Goal: Task Accomplishment & Management: Manage account settings

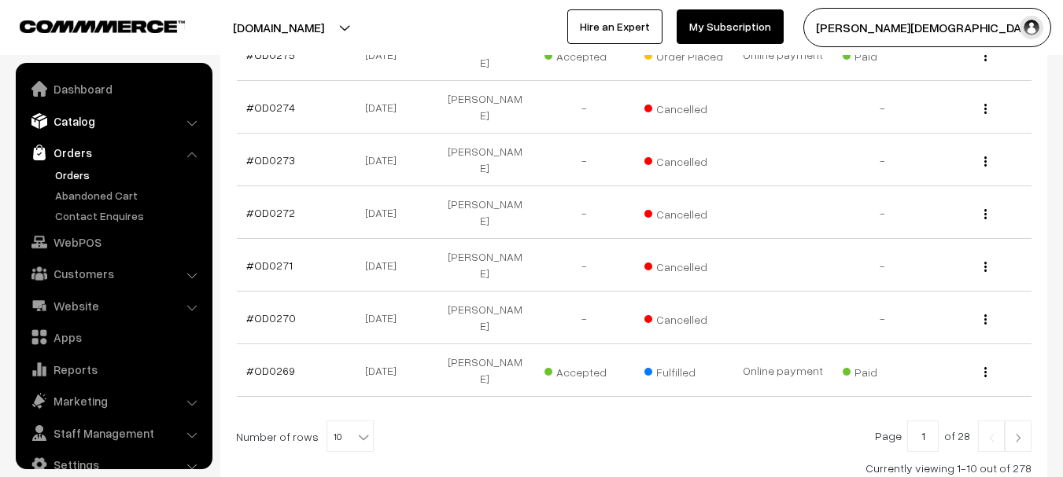
click at [99, 122] on link "Catalog" at bounding box center [113, 121] width 187 height 28
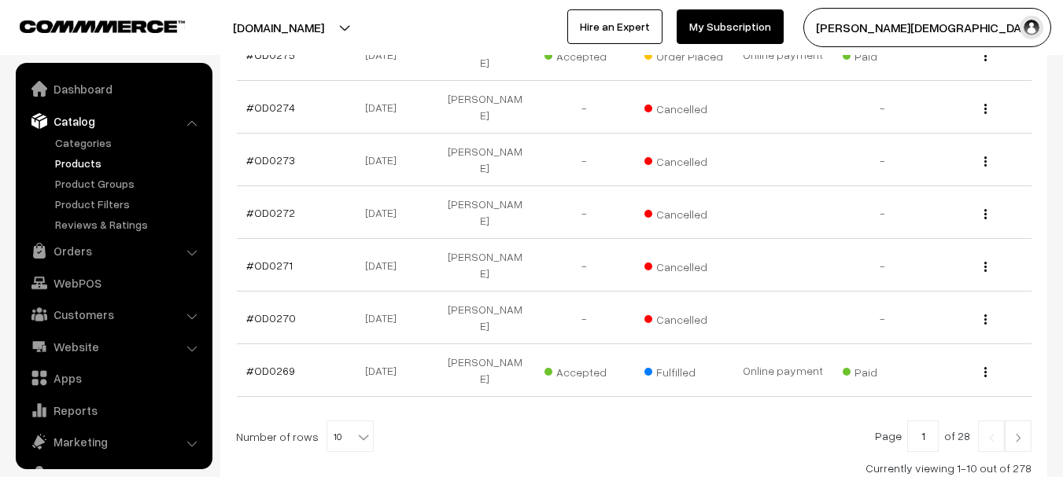
click at [80, 159] on link "Products" at bounding box center [129, 163] width 156 height 17
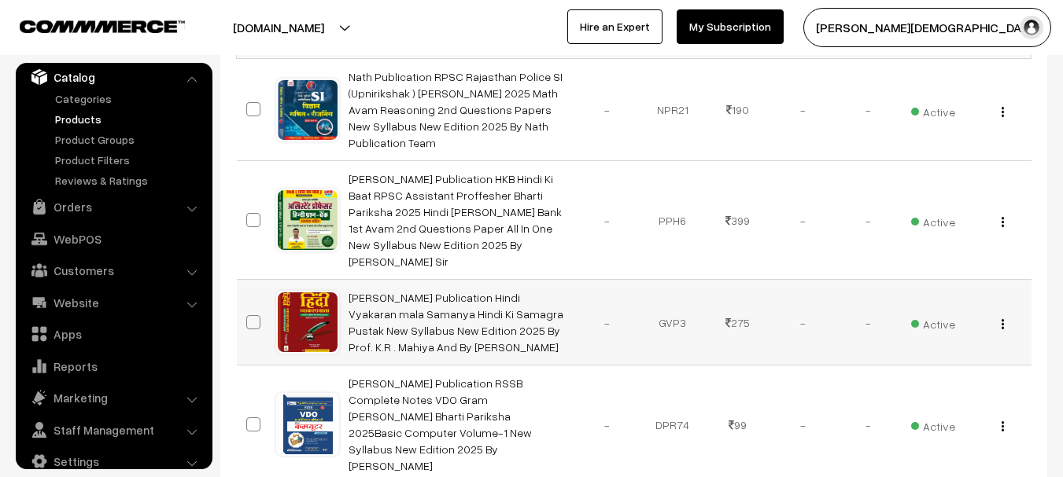
scroll to position [393, 0]
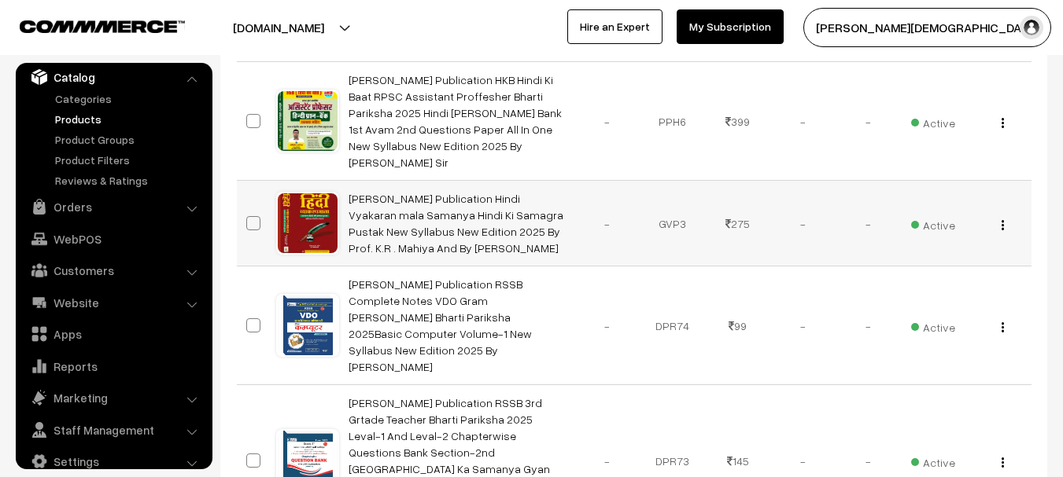
drag, startPoint x: 345, startPoint y: 160, endPoint x: 488, endPoint y: 219, distance: 154.8
click at [488, 219] on td "[PERSON_NAME] Publication Hindi Vyakaran mala Samanya Hindi Ki Samagra Pustak N…" at bounding box center [457, 224] width 236 height 86
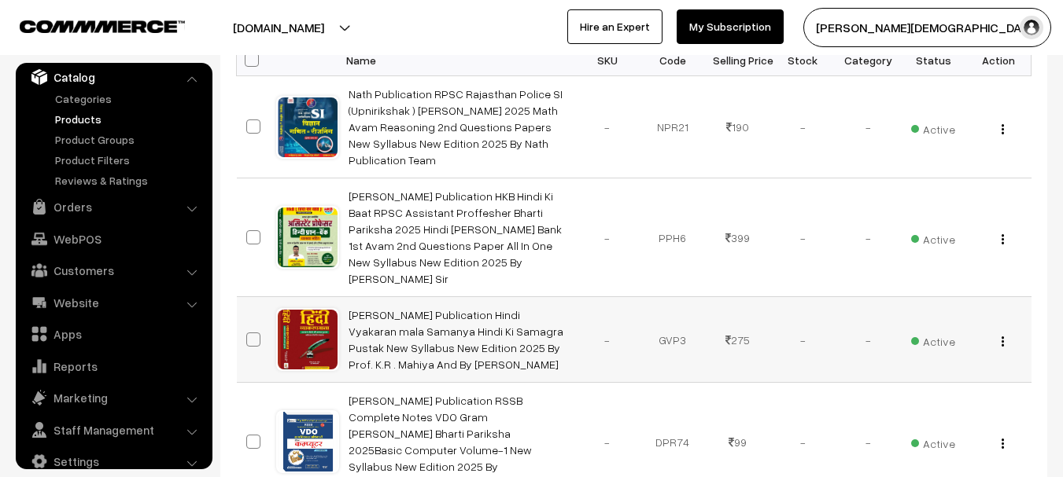
scroll to position [283, 0]
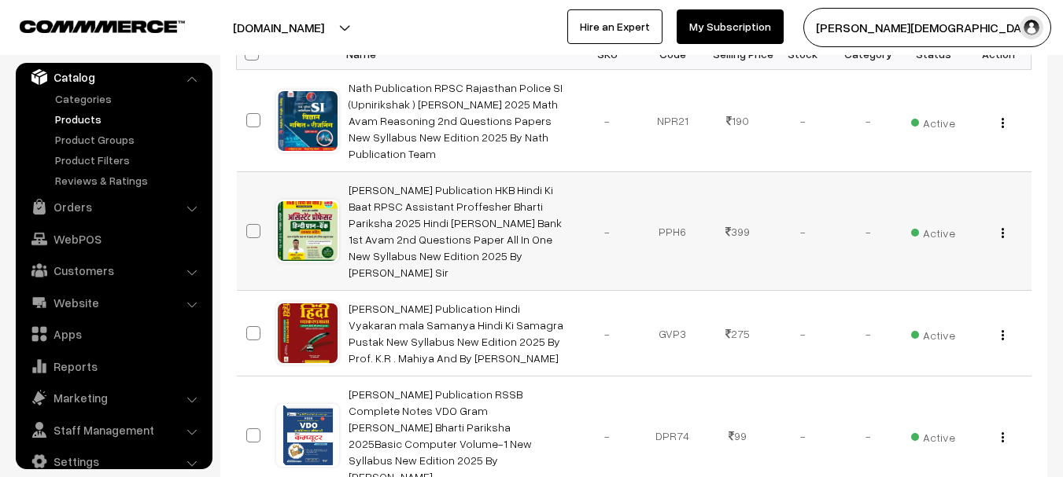
click at [339, 256] on td "[PERSON_NAME] Publication HKB Hindi Ki Baat RPSC Assistant Proffesher Bharti Pa…" at bounding box center [457, 231] width 236 height 119
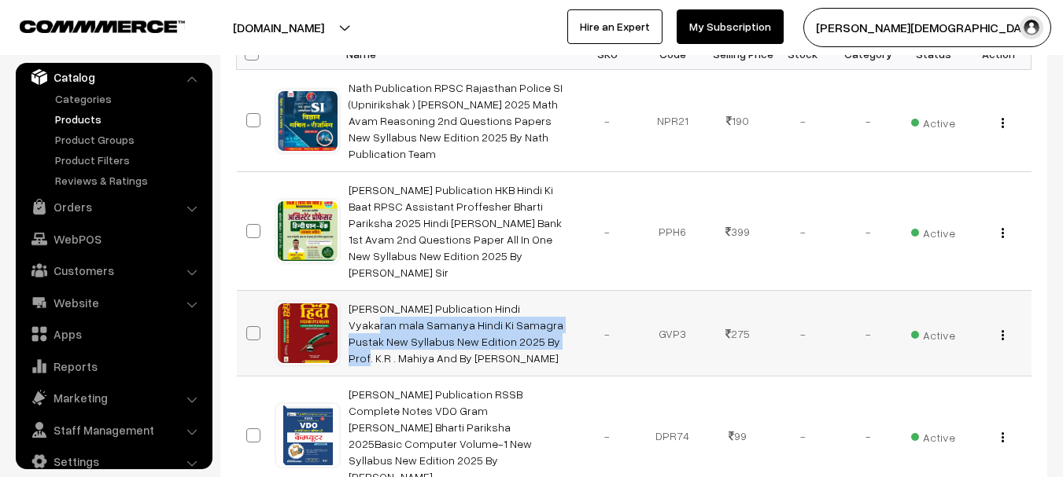
drag, startPoint x: 341, startPoint y: 264, endPoint x: 555, endPoint y: 292, distance: 214.9
click at [555, 292] on td "[PERSON_NAME] Publication Hindi Vyakaran mala Samanya Hindi Ki Samagra Pustak N…" at bounding box center [457, 334] width 236 height 86
copy link "[PERSON_NAME] Publication Hindi Vyakaran mala Samanya Hindi Ki Samagra Pustak N…"
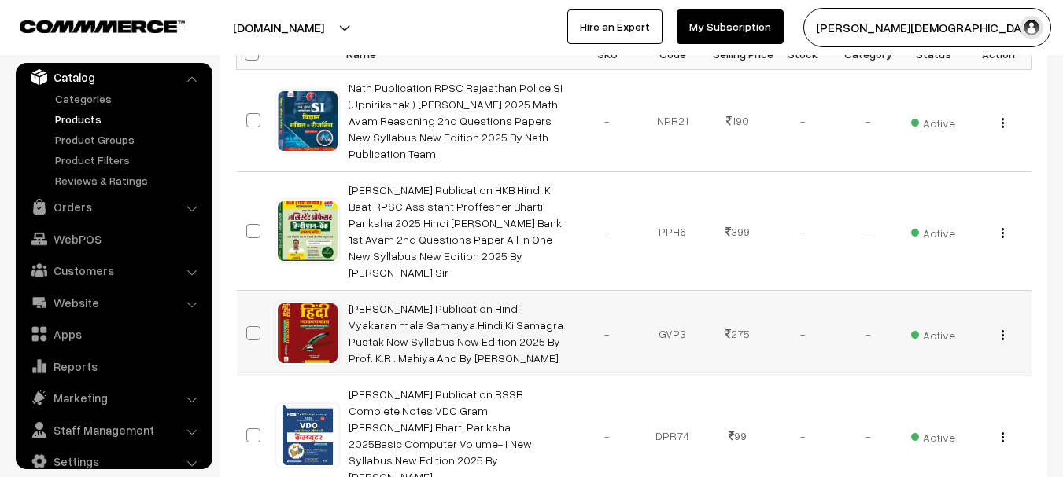
click at [1012, 326] on div "View Edit Delete" at bounding box center [998, 334] width 46 height 17
click at [1004, 329] on button "button" at bounding box center [1003, 335] width 4 height 13
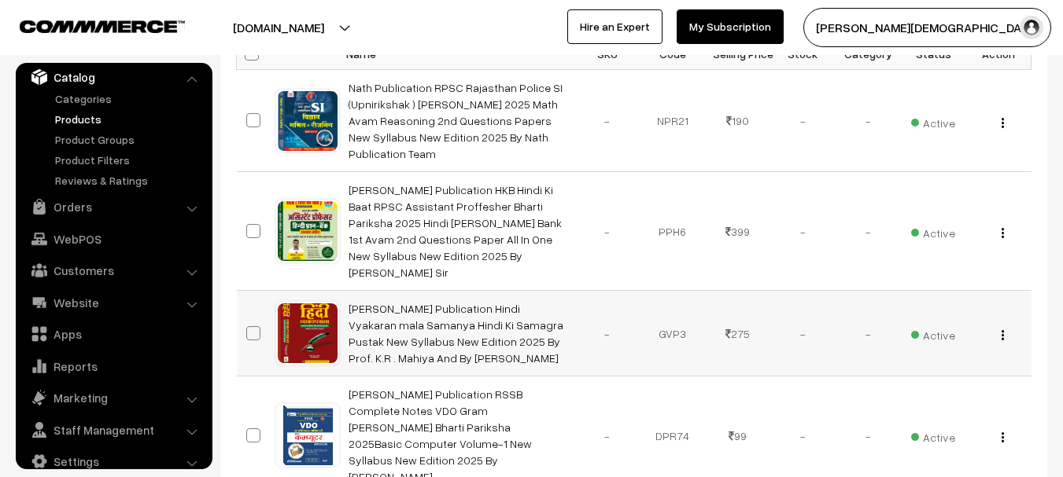
click at [996, 326] on div "View Edit Delete" at bounding box center [998, 334] width 46 height 17
click at [1001, 330] on img "button" at bounding box center [1002, 335] width 2 height 10
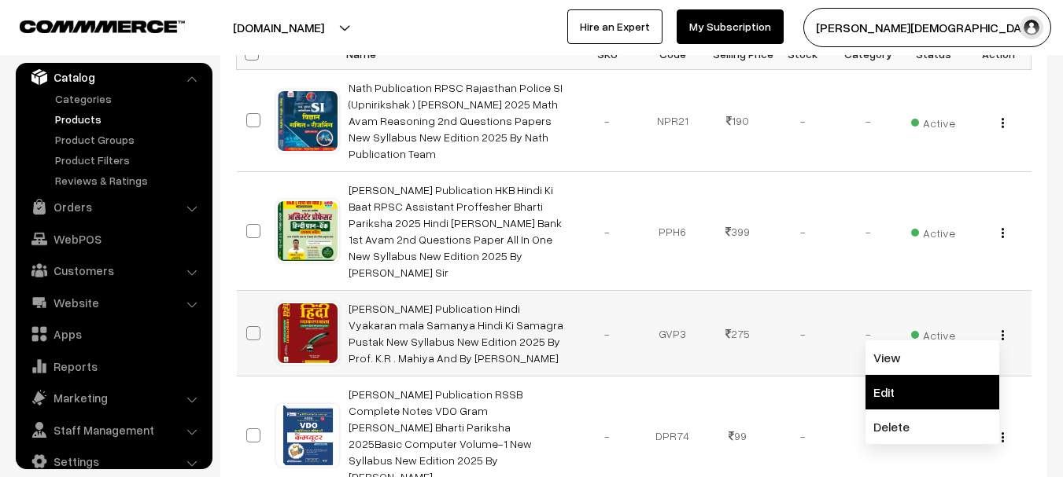
click at [898, 375] on link "Edit" at bounding box center [932, 392] width 134 height 35
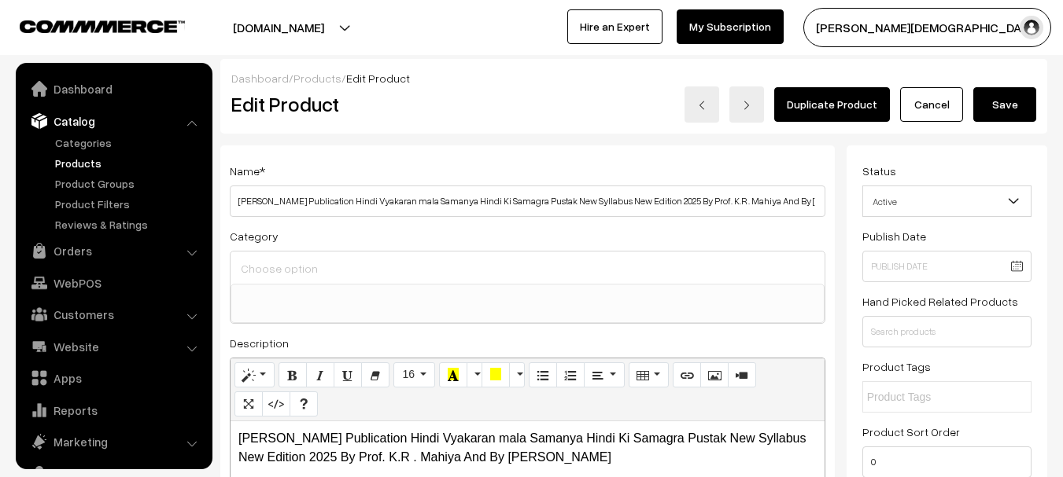
select select
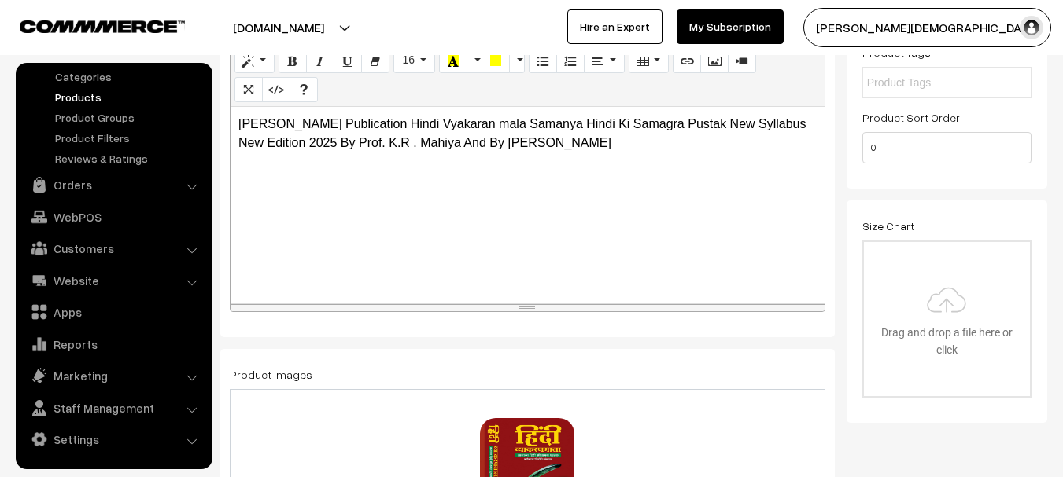
scroll to position [157, 0]
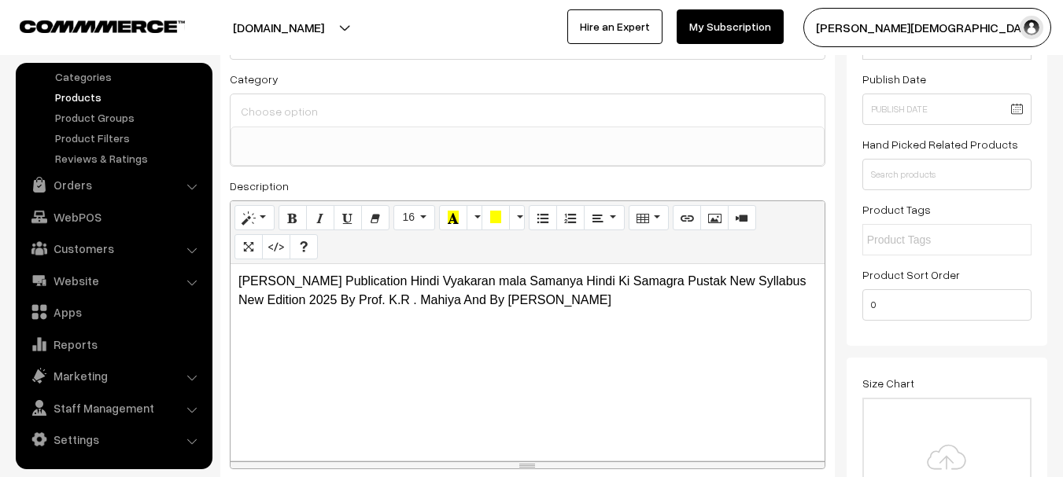
click at [418, 304] on p "Gyan Vitan Publication Hindi Vyakaran mala Samanya Hindi Ki Samagra Pustak New …" at bounding box center [527, 291] width 578 height 38
copy p "Gyan Vitan Publication Hindi Vyakaran mala Samanya Hindi Ki Samagra Pustak New …"
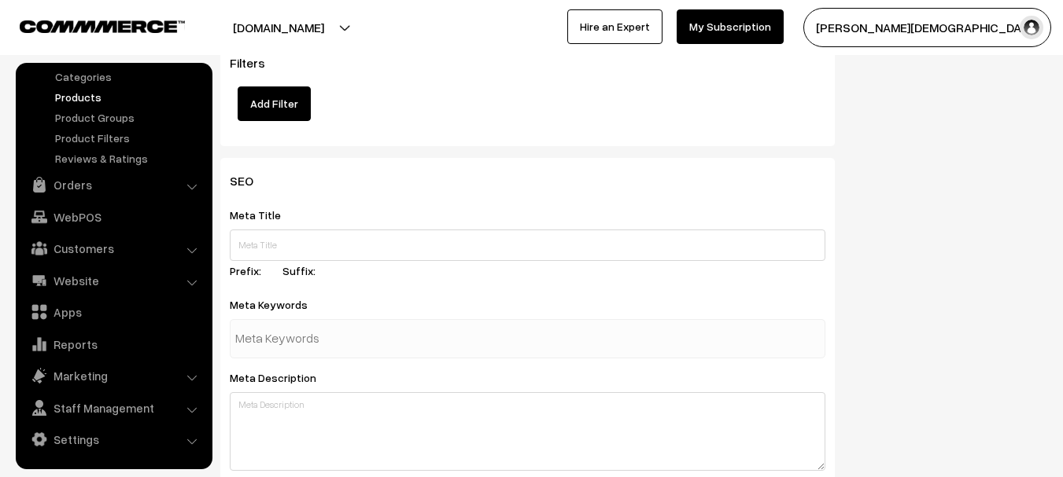
scroll to position [1966, 0]
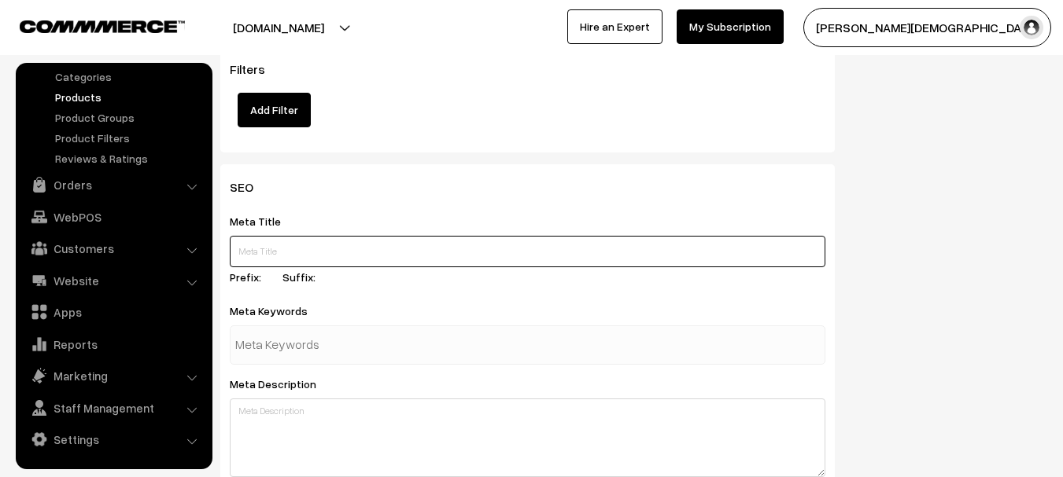
click at [273, 265] on input "text" at bounding box center [527, 251] width 595 height 31
paste input "Gyan Vitan Publication Hindi Vyakaran mala Samanya Hindi Ki Samagra Pustak New …"
type input "Gyan Vitan Publication Hindi Vyakaran mala Samanya Hindi Ki Samagra Pustak New …"
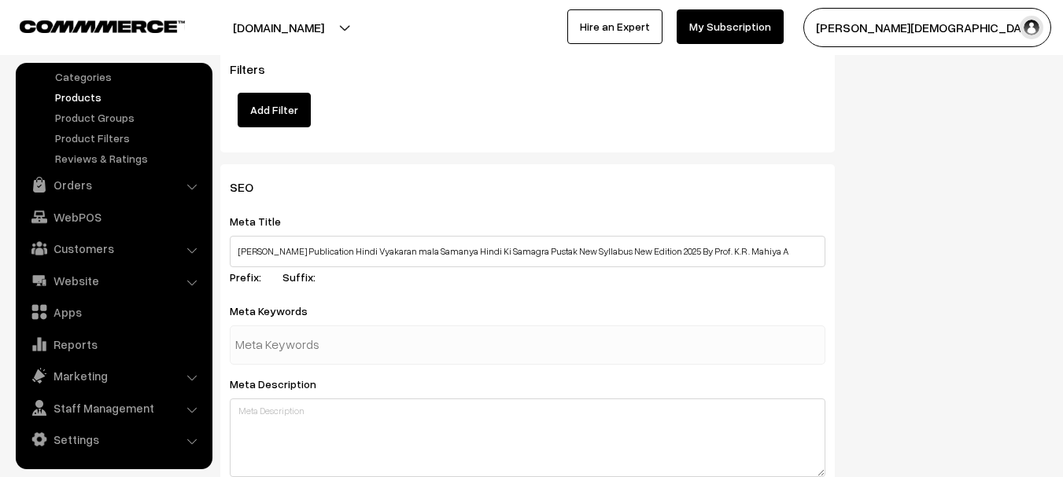
click at [299, 351] on input "text" at bounding box center [317, 345] width 164 height 31
paste input "[PERSON_NAME] Publication Hindi Vyakaran mala Samanya Hindi Ki Samagra Pustak N…"
type input "[PERSON_NAME] Publication Hindi Vyakaran mala Samanya Hindi Ki Samagra Pustak N…"
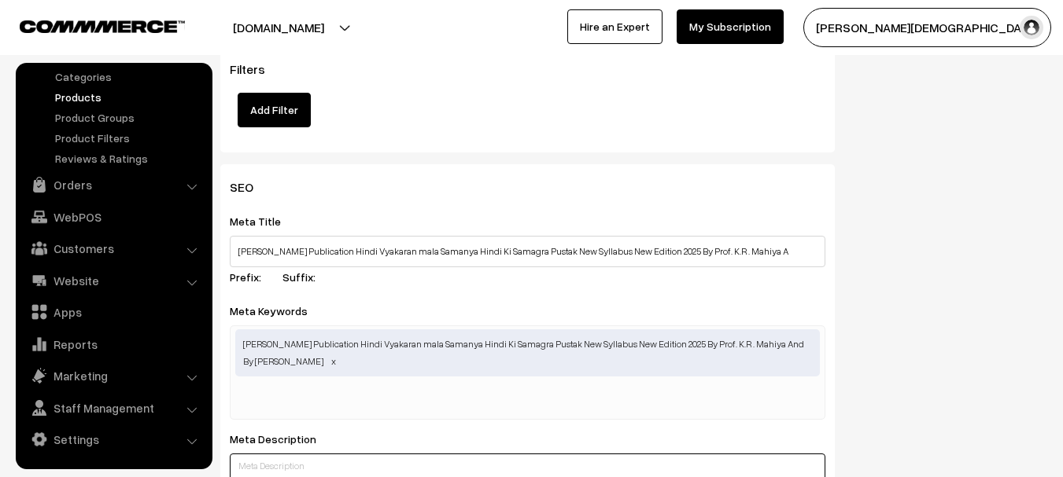
paste textarea "[PERSON_NAME] Publication Hindi Vyakaran mala Samanya Hindi Ki Samagra Pustak N…"
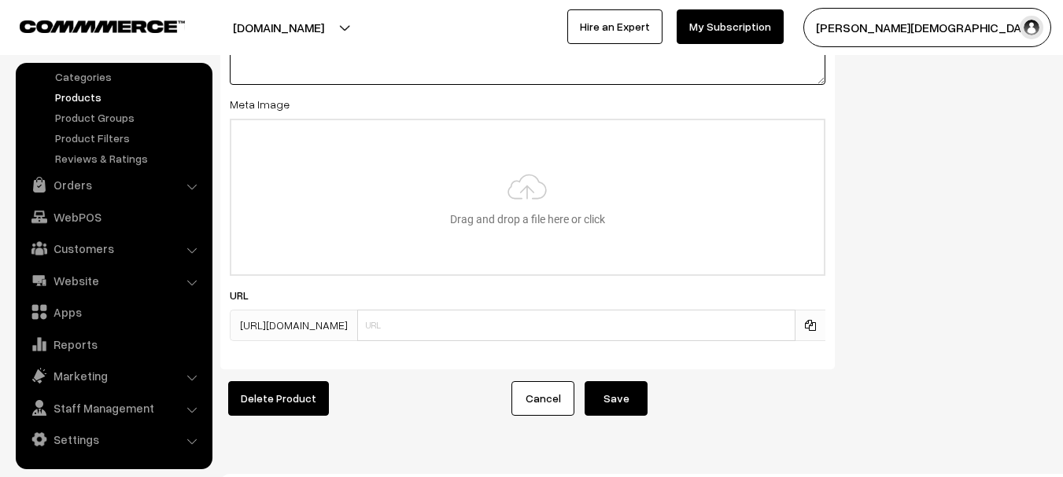
scroll to position [2455, 0]
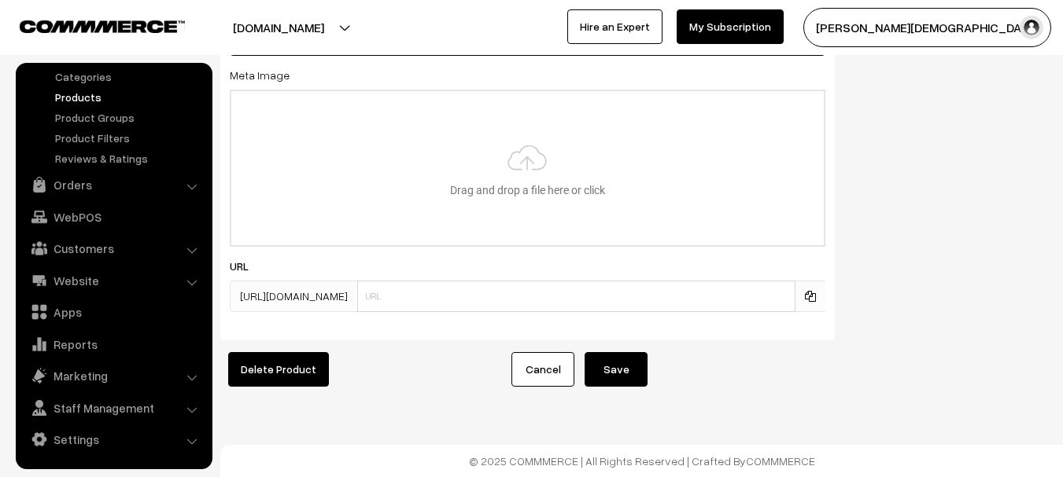
type textarea "[PERSON_NAME] Publication Hindi Vyakaran mala Samanya Hindi Ki Samagra Pustak N…"
click at [595, 367] on button "Save" at bounding box center [615, 369] width 63 height 35
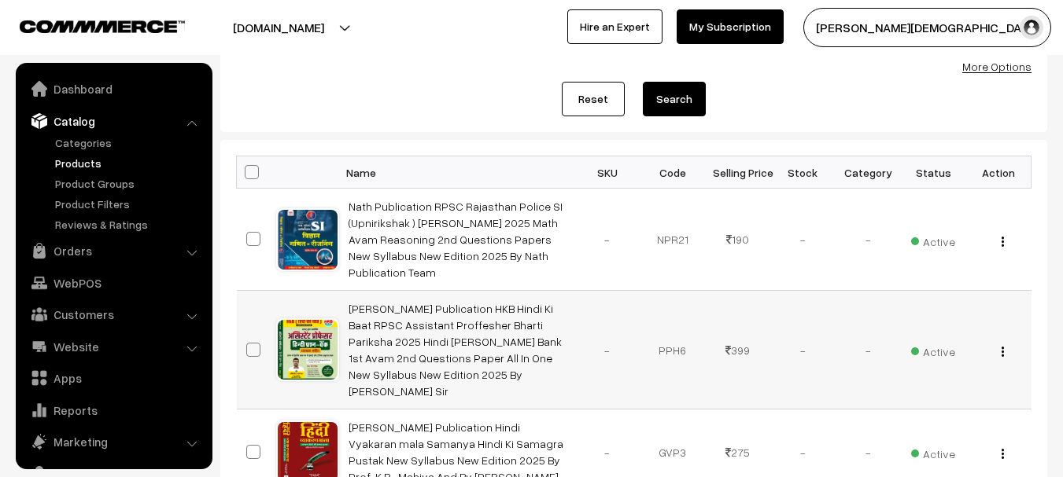
scroll to position [79, 0]
